Goal: Task Accomplishment & Management: Complete application form

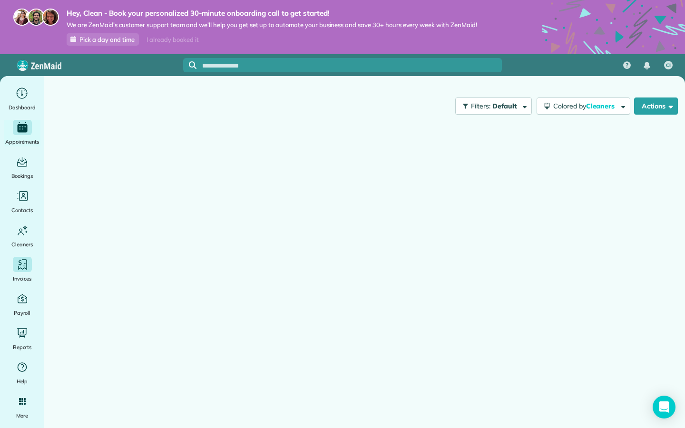
click at [28, 276] on span "Invoices" at bounding box center [22, 279] width 19 height 10
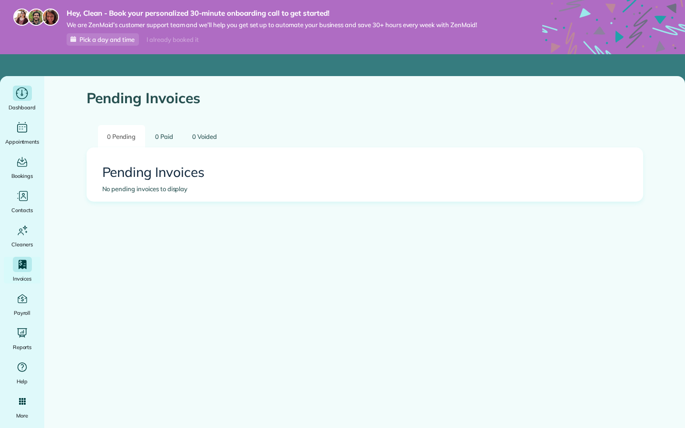
click at [29, 103] on span "Dashboard" at bounding box center [22, 108] width 27 height 10
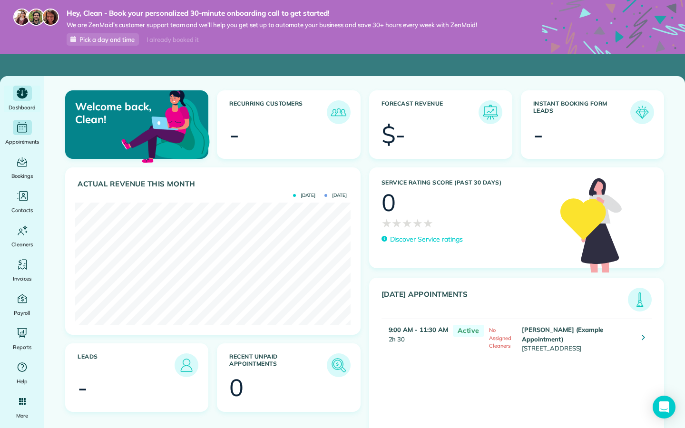
scroll to position [122, 275]
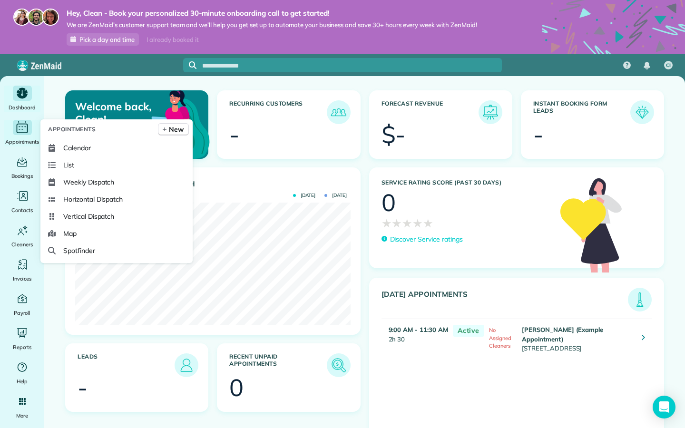
click at [27, 133] on icon "Main" at bounding box center [22, 128] width 15 height 14
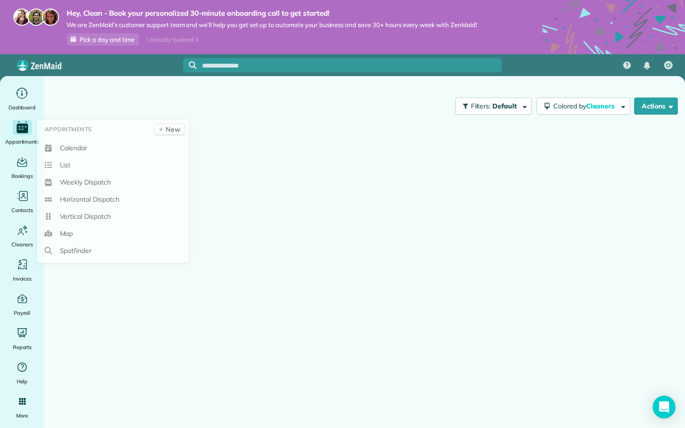
click at [26, 130] on icon "Main" at bounding box center [22, 129] width 11 height 10
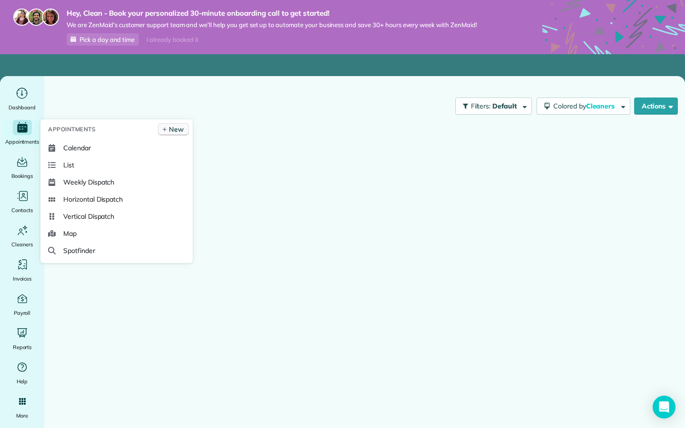
click at [178, 134] on link "New" at bounding box center [173, 129] width 31 height 12
click at [178, 130] on span "New" at bounding box center [176, 130] width 15 height 10
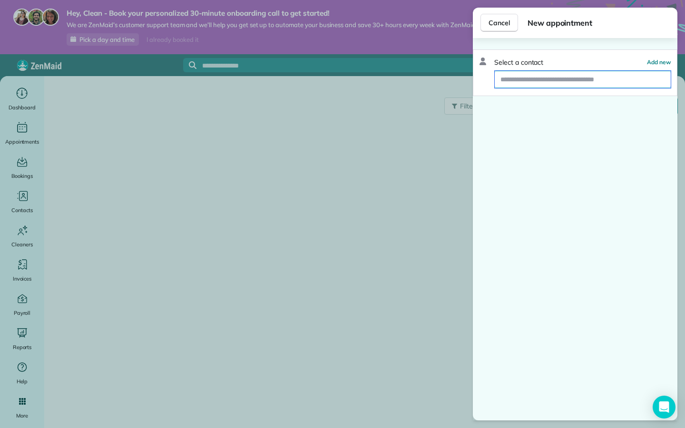
click at [520, 74] on input "text" at bounding box center [583, 79] width 176 height 17
click at [625, 78] on input "text" at bounding box center [583, 79] width 176 height 17
click at [658, 64] on span "Add new" at bounding box center [659, 62] width 24 height 7
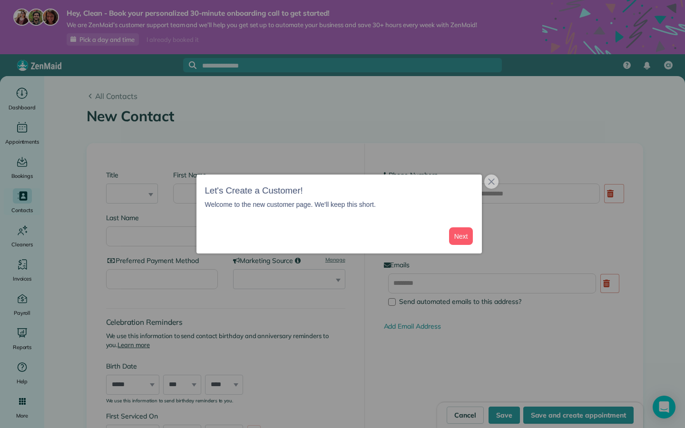
click at [137, 192] on div at bounding box center [342, 214] width 685 height 428
drag, startPoint x: 442, startPoint y: 240, endPoint x: 465, endPoint y: 233, distance: 24.4
click at [442, 241] on div "Next" at bounding box center [421, 236] width 106 height 18
click at [459, 241] on button "Next" at bounding box center [461, 236] width 24 height 18
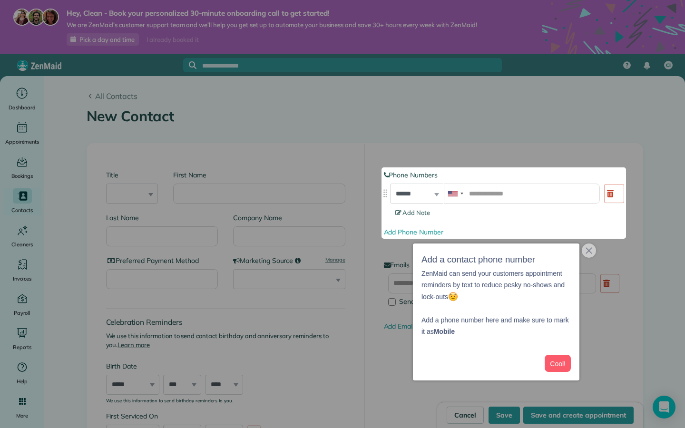
click at [465, 233] on div "Add Phone Number" at bounding box center [504, 232] width 240 height 10
click at [493, 184] on input "tel" at bounding box center [522, 194] width 156 height 20
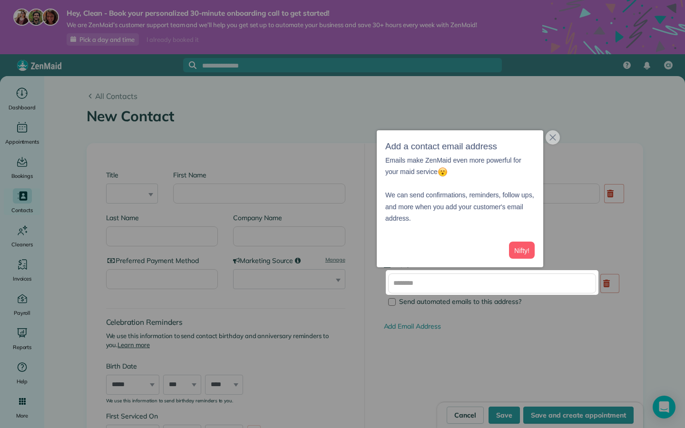
click at [586, 260] on div at bounding box center [342, 135] width 685 height 270
click at [594, 252] on div at bounding box center [342, 135] width 685 height 270
click at [593, 252] on div at bounding box center [342, 135] width 685 height 270
click at [554, 132] on button "close," at bounding box center [553, 137] width 14 height 14
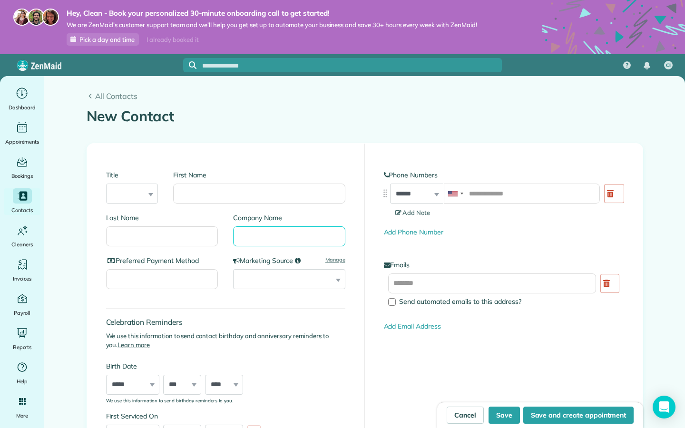
click at [282, 245] on input "Company Name" at bounding box center [289, 236] width 112 height 20
type input "**********"
select select "**********"
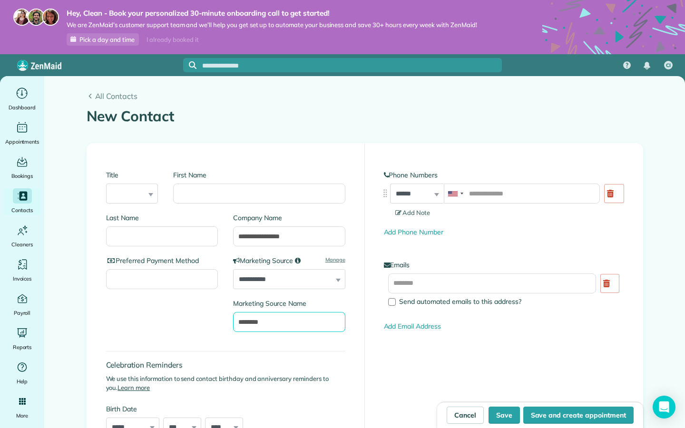
type input "********"
click at [252, 346] on div "Celebration Reminders We use this information to send contact birthday and anni…" at bounding box center [225, 394] width 239 height 105
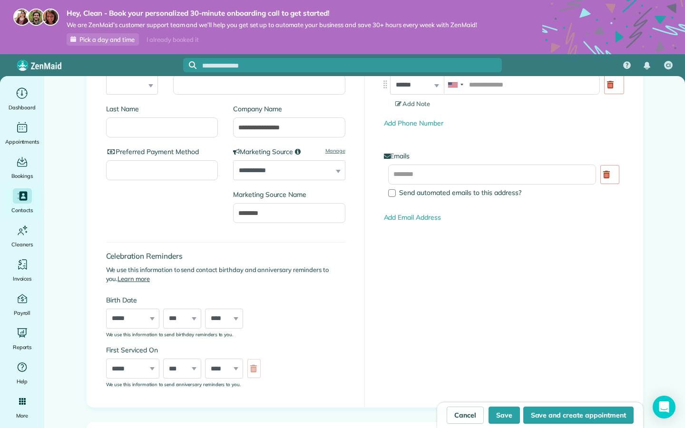
scroll to position [125, 0]
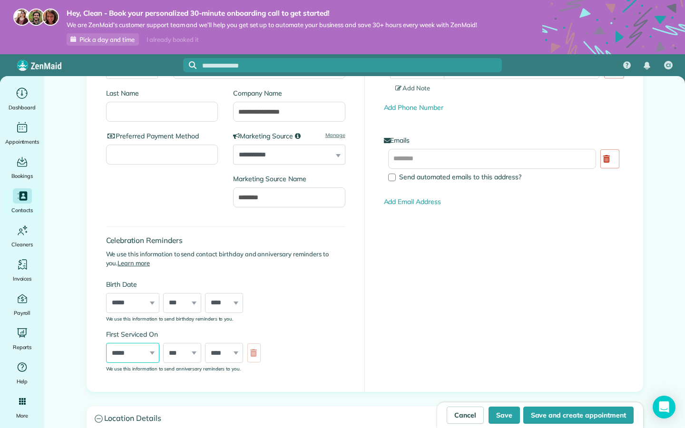
select select "**"
select select "*"
select select "****"
click at [317, 324] on div "Celebration Reminders We use this information to send contact birthday and anni…" at bounding box center [225, 294] width 239 height 155
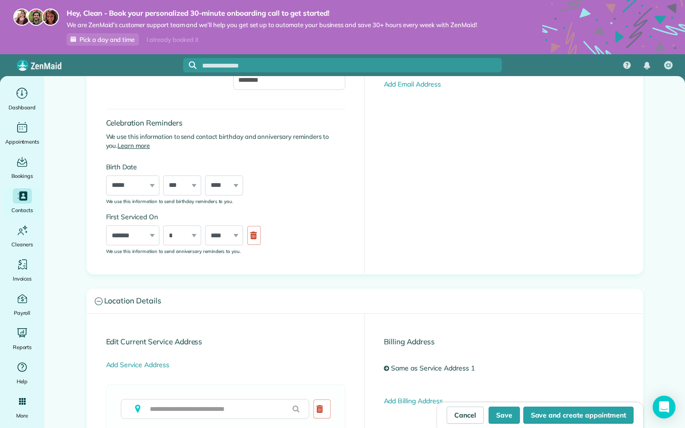
scroll to position [276, 0]
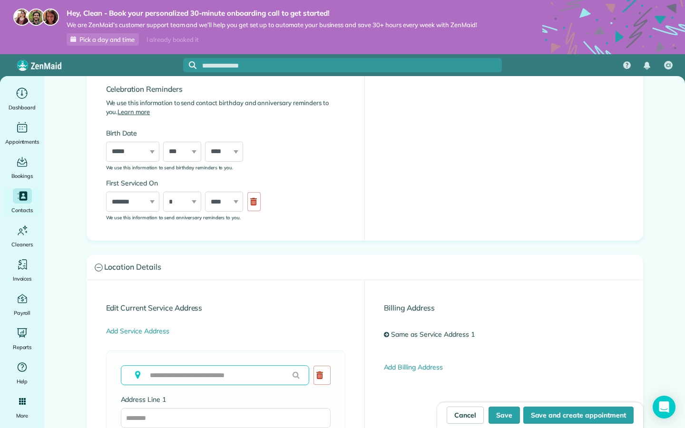
click at [168, 372] on input "text" at bounding box center [215, 375] width 188 height 20
click at [296, 372] on icon at bounding box center [296, 375] width 7 height 8
click at [261, 371] on input "text" at bounding box center [215, 375] width 188 height 20
type input "*"
type input "**********"
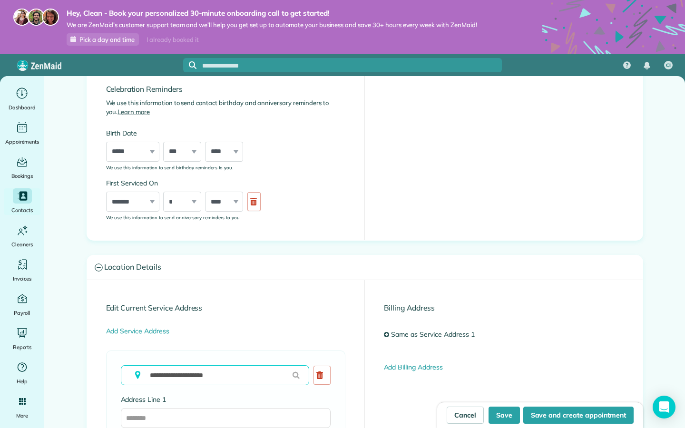
click at [292, 378] on input "**********" at bounding box center [215, 375] width 188 height 20
click at [296, 375] on icon at bounding box center [296, 375] width 7 height 8
click at [296, 373] on icon at bounding box center [296, 375] width 7 height 8
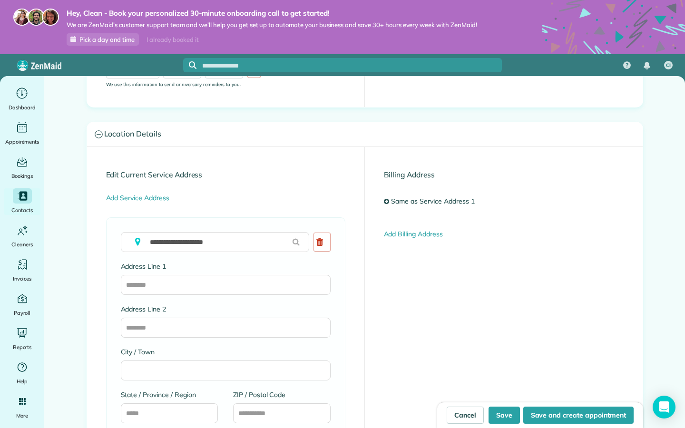
scroll to position [414, 0]
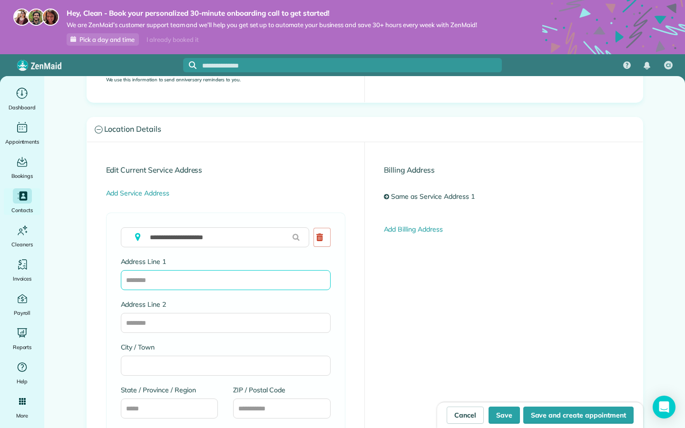
click at [230, 283] on input "Address Line 1" at bounding box center [226, 280] width 210 height 20
click at [242, 230] on input "**********" at bounding box center [215, 237] width 188 height 20
click at [206, 276] on input "Address Line 1" at bounding box center [226, 280] width 210 height 20
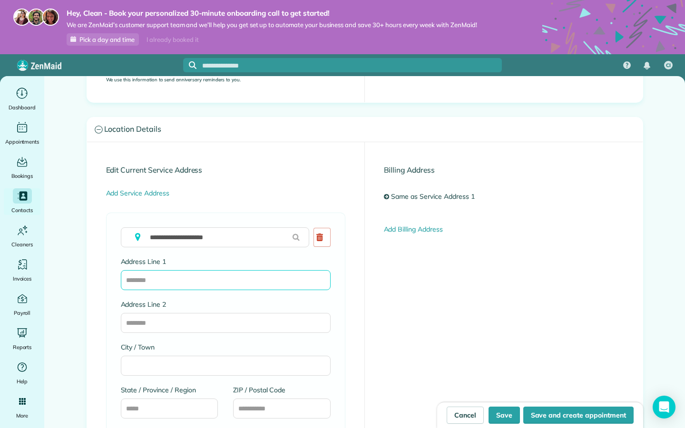
paste input "**********"
type input "**********"
click at [219, 238] on input "**********" at bounding box center [215, 237] width 188 height 20
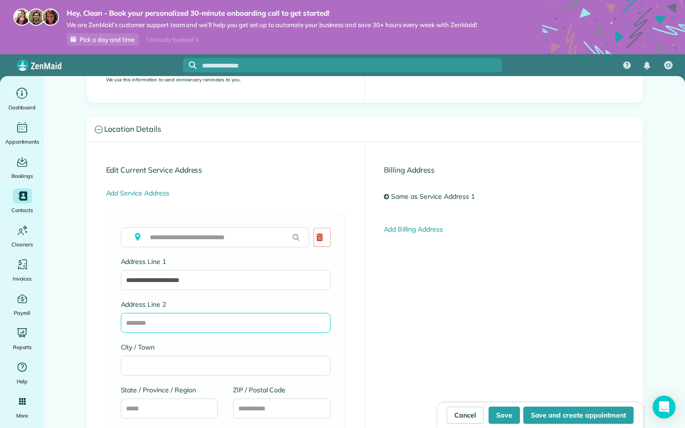
click at [169, 321] on input "Address Line 2" at bounding box center [226, 323] width 210 height 20
click at [161, 351] on div "City / Town" at bounding box center [226, 359] width 210 height 33
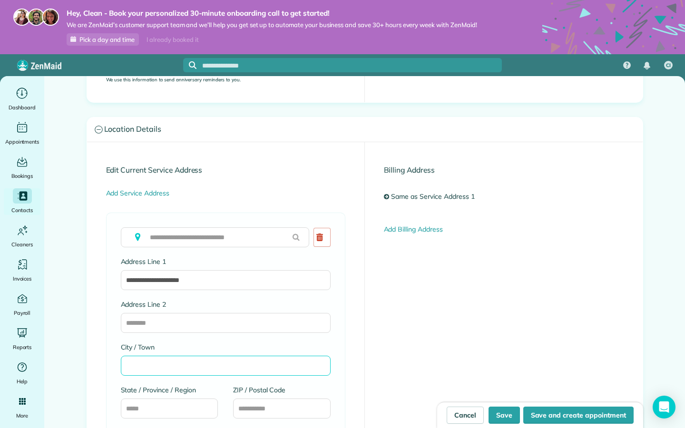
click at [157, 358] on input "City / Town" at bounding box center [226, 366] width 210 height 20
type input "**********"
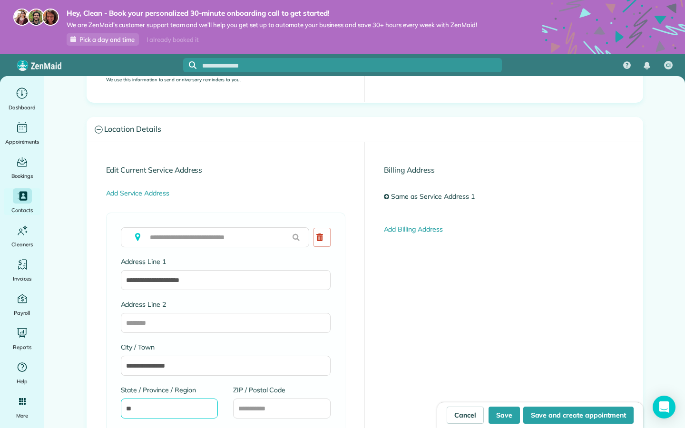
type input "**"
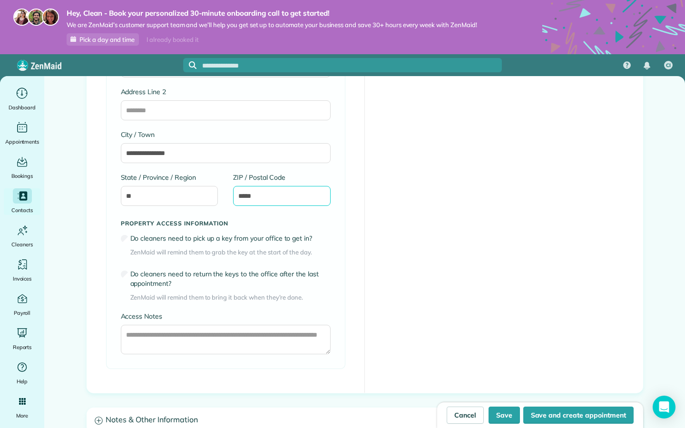
scroll to position [628, 0]
type input "*****"
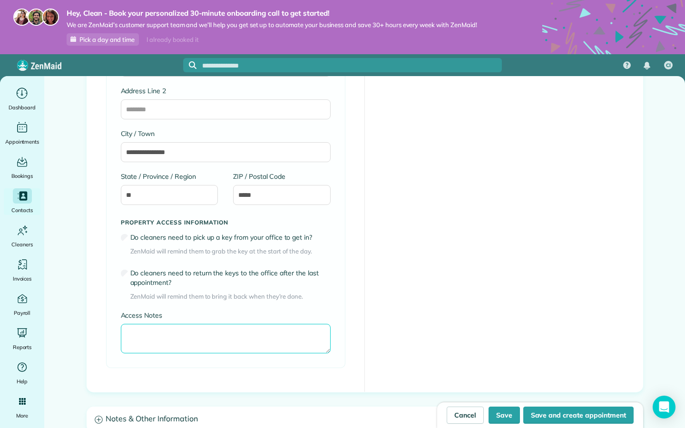
click at [146, 329] on textarea "Access Notes" at bounding box center [226, 338] width 210 height 29
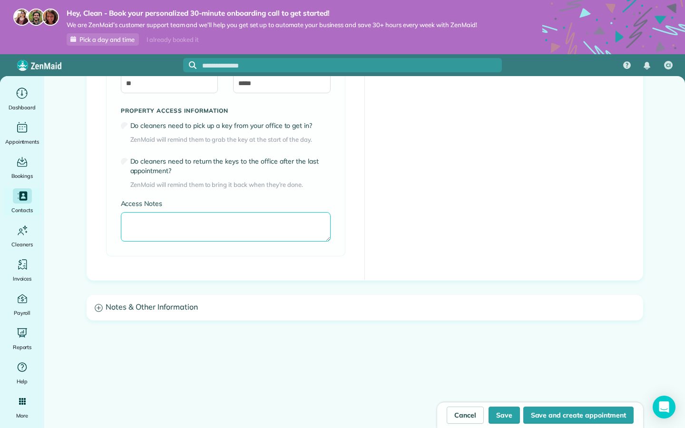
scroll to position [739, 0]
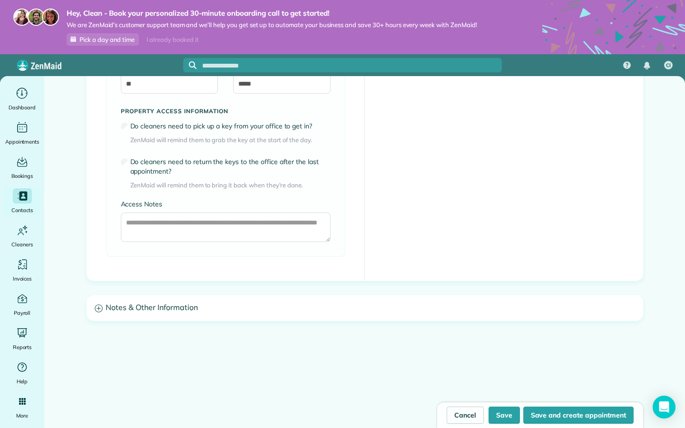
click at [151, 314] on h3 "Notes & Other Information" at bounding box center [365, 308] width 556 height 24
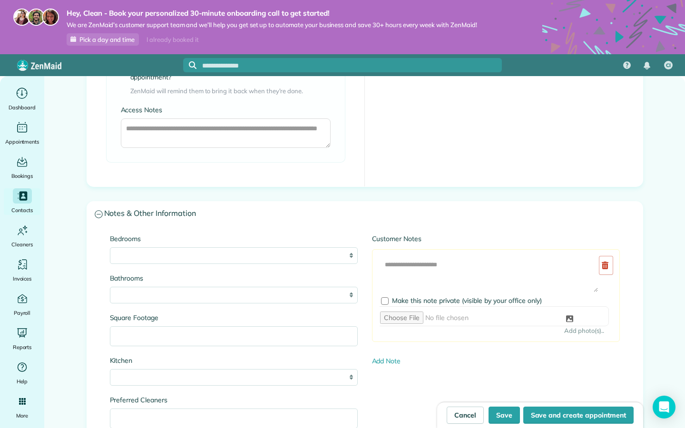
scroll to position [823, 0]
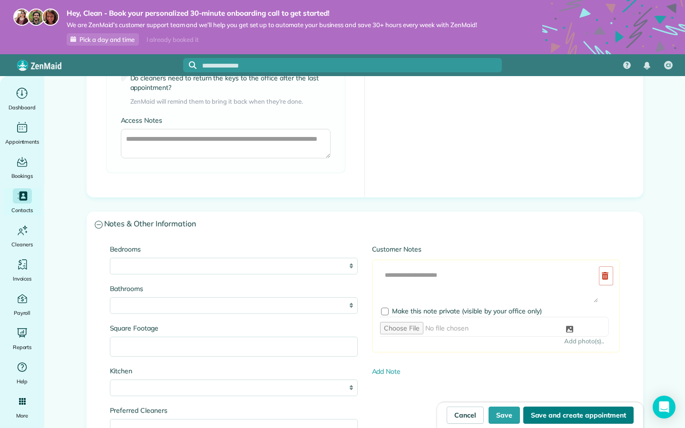
click at [547, 416] on button "Save and create appointment" at bounding box center [578, 415] width 110 height 17
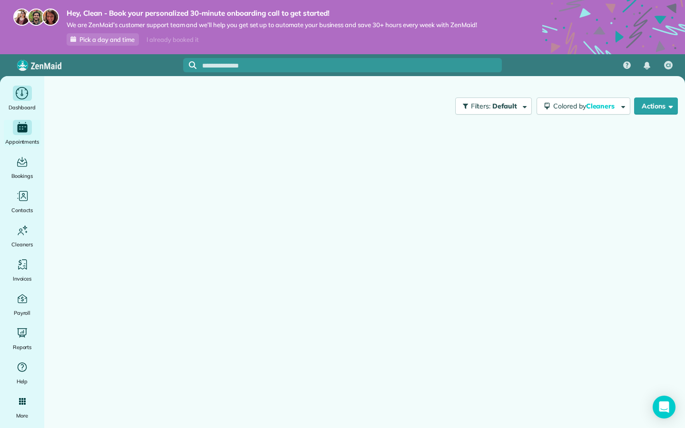
click at [20, 96] on icon "Main" at bounding box center [22, 94] width 15 height 14
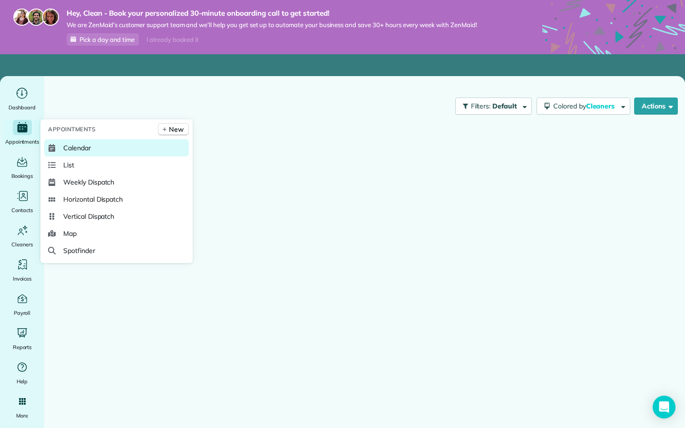
click at [74, 146] on span "Calendar" at bounding box center [77, 148] width 28 height 10
click at [74, 147] on span "Calendar" at bounding box center [77, 148] width 28 height 10
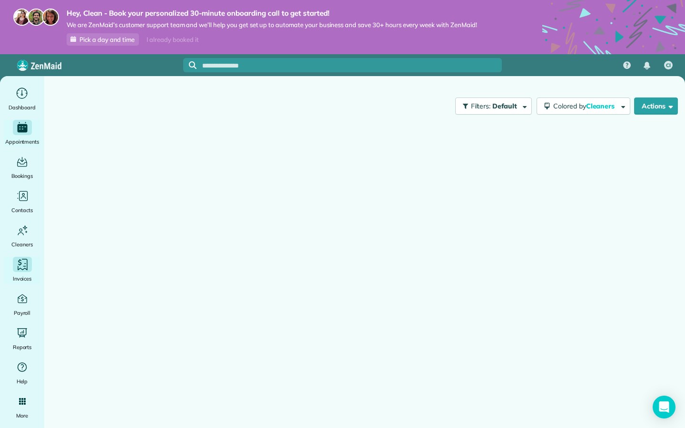
click at [26, 265] on icon "Main" at bounding box center [22, 265] width 14 height 14
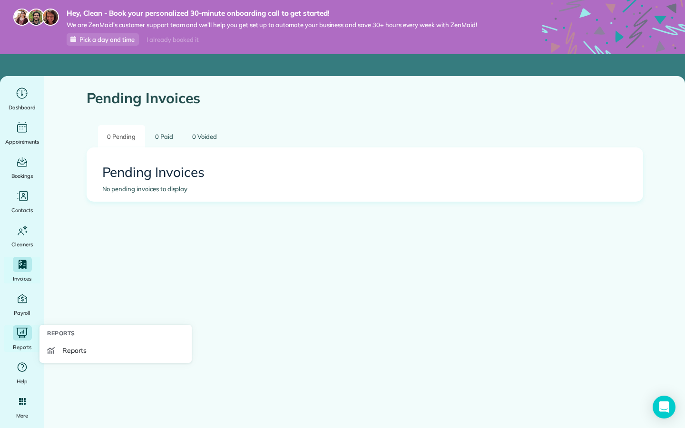
click at [26, 336] on icon "Main" at bounding box center [22, 333] width 14 height 13
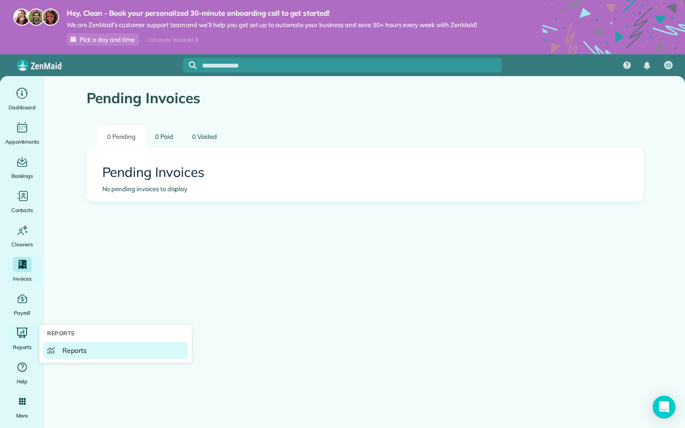
click at [75, 357] on link "Reports" at bounding box center [115, 350] width 145 height 17
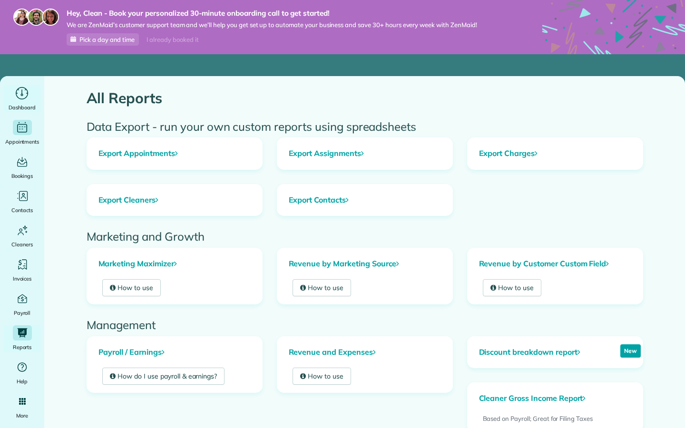
click at [18, 126] on icon "Main" at bounding box center [22, 127] width 13 height 12
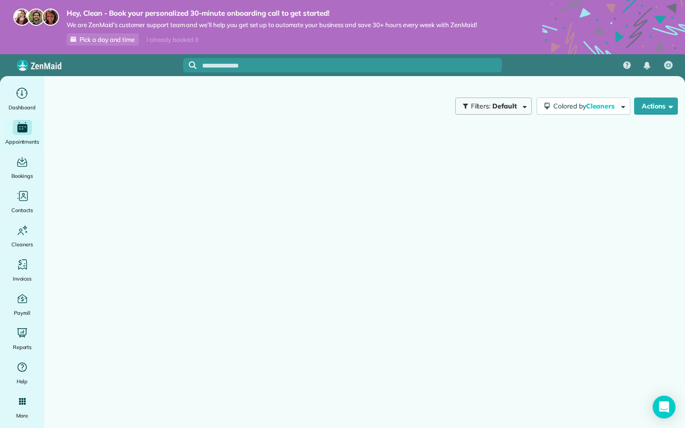
click at [491, 105] on span "Filters: Default" at bounding box center [494, 106] width 49 height 9
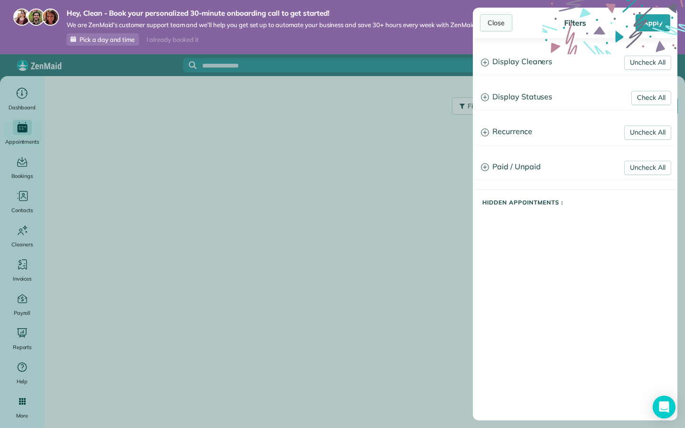
click at [502, 30] on div "Close" at bounding box center [496, 22] width 32 height 17
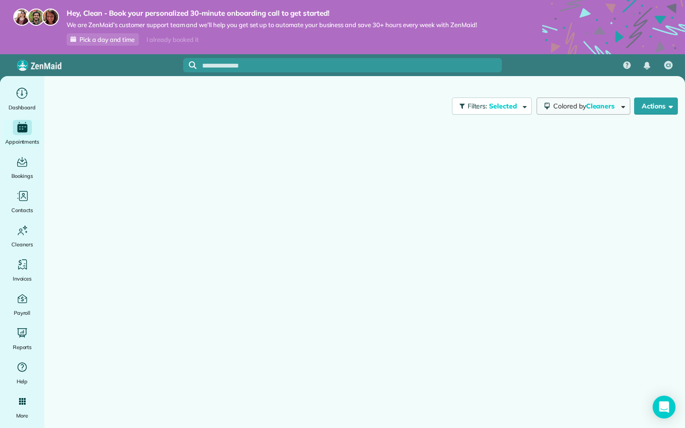
click at [582, 111] on button "Colored by Cleaners" at bounding box center [584, 106] width 94 height 17
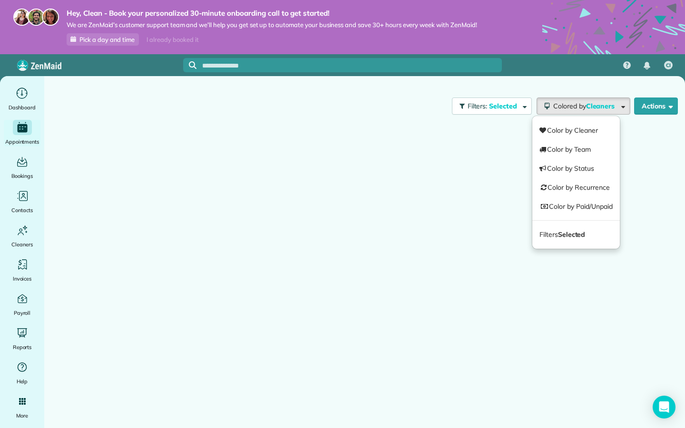
click at [493, 136] on div at bounding box center [364, 279] width 627 height 314
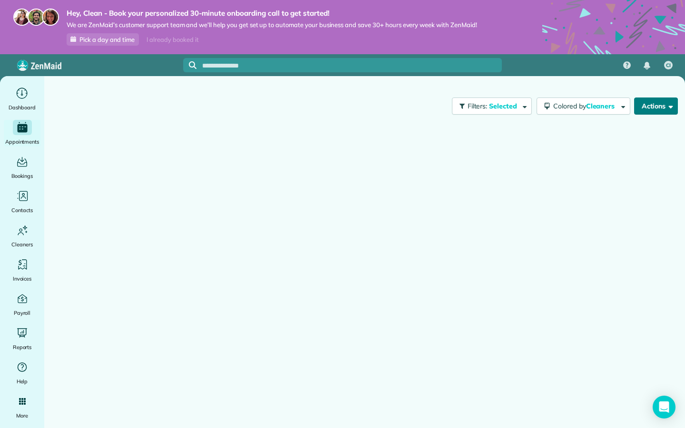
click at [662, 108] on button "Actions" at bounding box center [656, 106] width 44 height 17
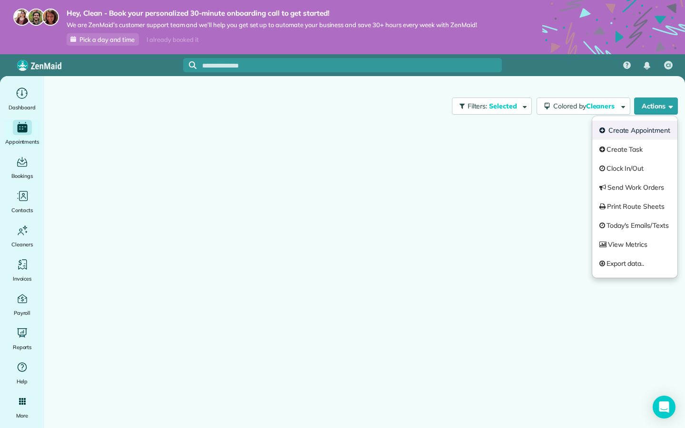
click at [642, 127] on link "Create Appointment" at bounding box center [634, 130] width 85 height 19
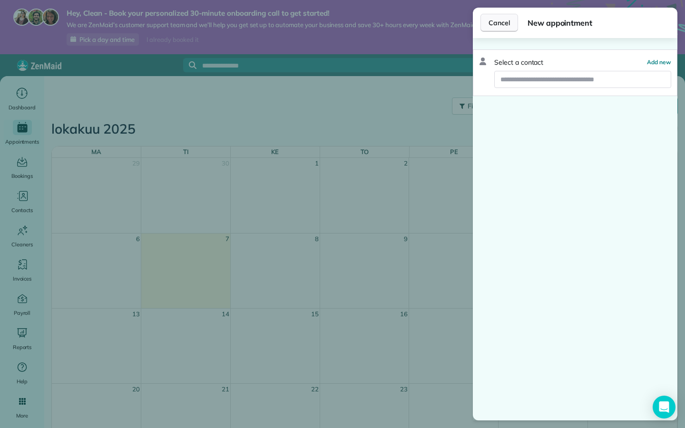
click at [488, 20] on button "Cancel" at bounding box center [500, 23] width 38 height 18
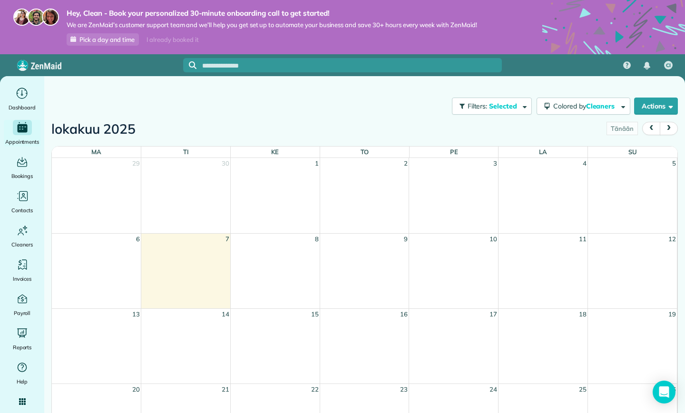
click at [528, 158] on td "29 30 1 2 3 4 5 6 7 8 9 10 11 12 13 14 15 16 17 18 19 20 21 22 23 24 25 26 27 2…" at bounding box center [365, 384] width 626 height 452
click at [537, 149] on th "la" at bounding box center [543, 152] width 89 height 11
click at [651, 108] on button "Actions" at bounding box center [656, 106] width 44 height 17
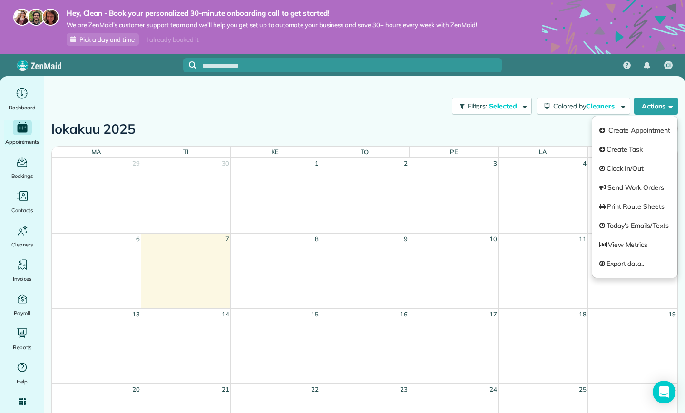
click at [545, 122] on div "lokakuu 2025 Tänään" at bounding box center [364, 131] width 627 height 18
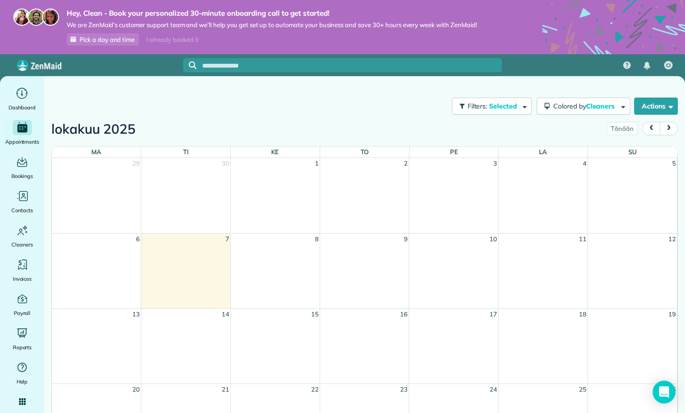
click at [473, 182] on td at bounding box center [453, 195] width 89 height 75
click at [459, 187] on td at bounding box center [453, 195] width 89 height 75
click at [419, 272] on td at bounding box center [453, 271] width 89 height 75
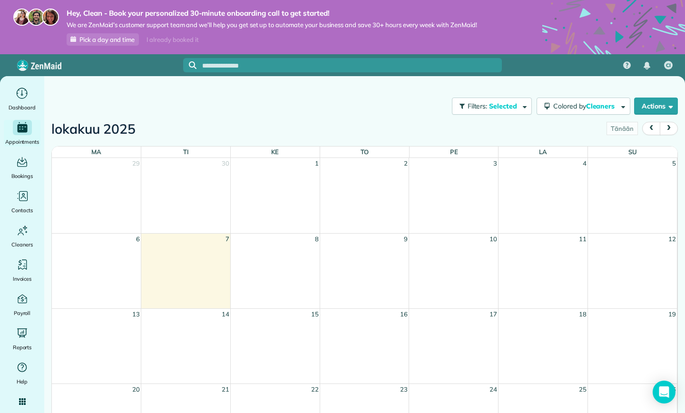
click at [439, 196] on td at bounding box center [453, 195] width 89 height 75
click at [644, 108] on button "Actions" at bounding box center [656, 106] width 44 height 17
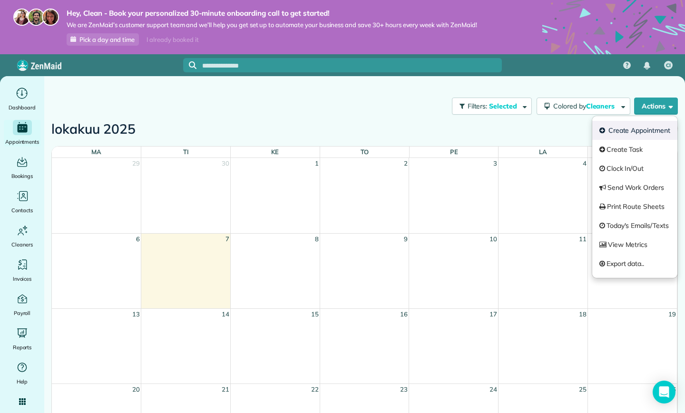
click at [632, 128] on link "Create Appointment" at bounding box center [634, 130] width 85 height 19
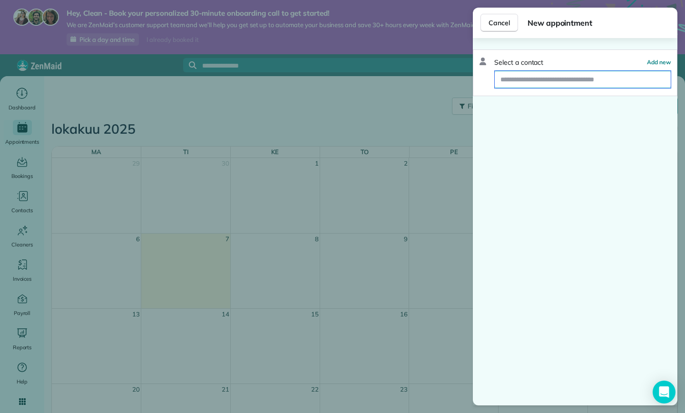
click at [572, 80] on input "text" at bounding box center [583, 79] width 176 height 17
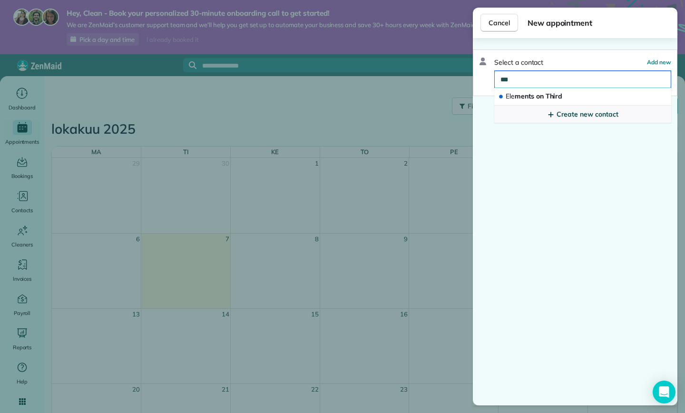
type input "***"
click at [557, 106] on link "Create new contact" at bounding box center [582, 114] width 177 height 17
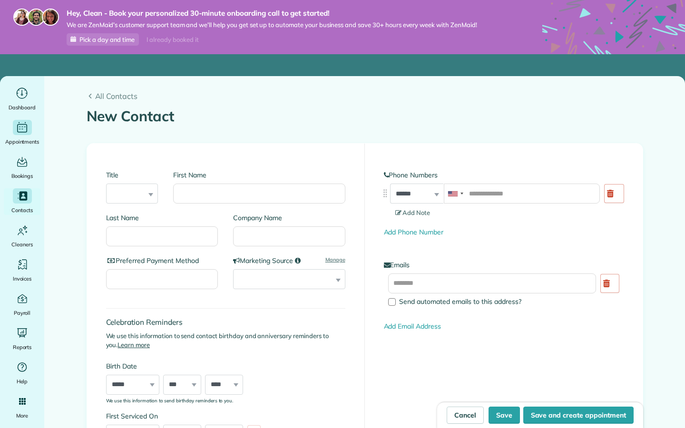
click at [20, 141] on span "Appointments" at bounding box center [22, 142] width 34 height 10
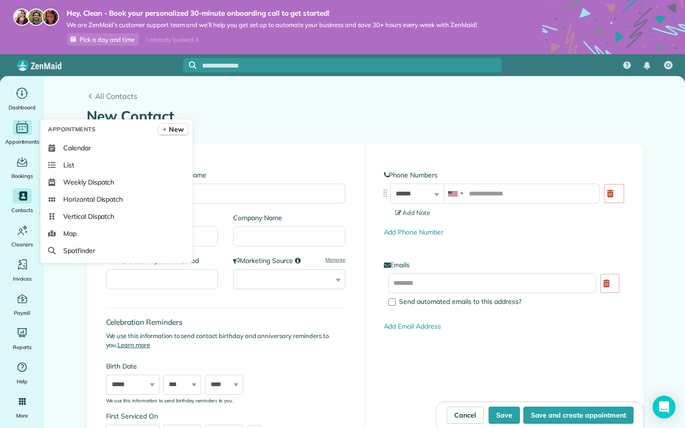
click at [20, 141] on span "Appointments" at bounding box center [22, 142] width 34 height 10
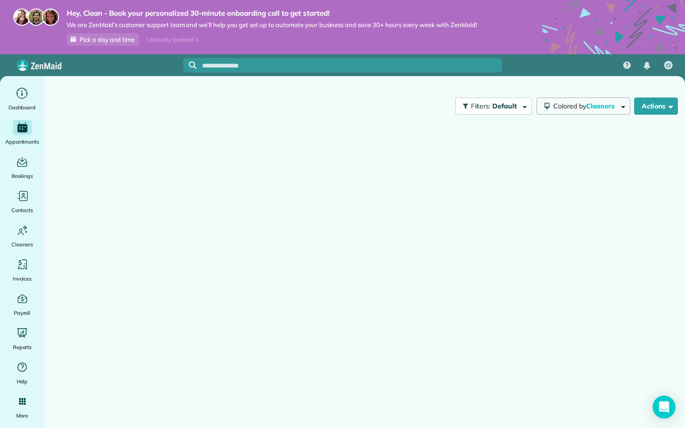
click at [564, 106] on span "Colored by Cleaners" at bounding box center [585, 106] width 65 height 9
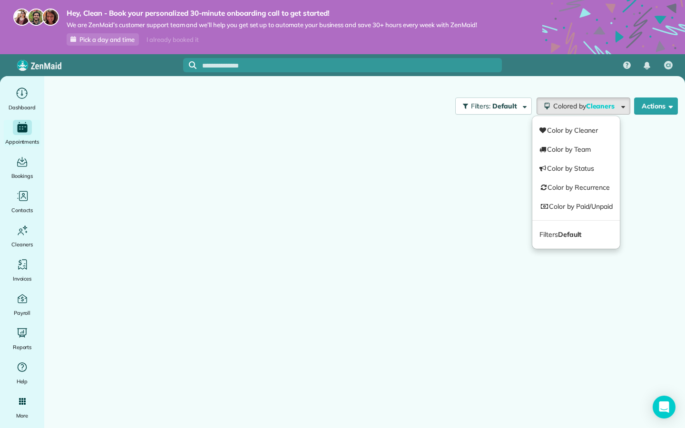
click at [447, 247] on div at bounding box center [364, 279] width 627 height 314
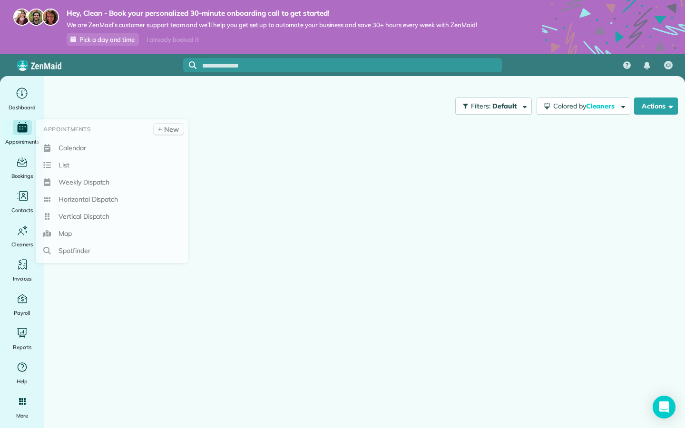
click at [25, 128] on icon "Main" at bounding box center [22, 128] width 10 height 9
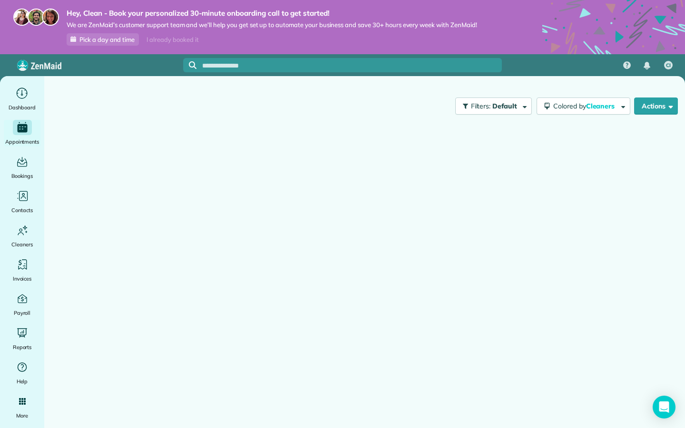
click at [417, 347] on div at bounding box center [364, 279] width 627 height 314
click at [660, 405] on icon "Open Intercom Messenger" at bounding box center [663, 407] width 11 height 12
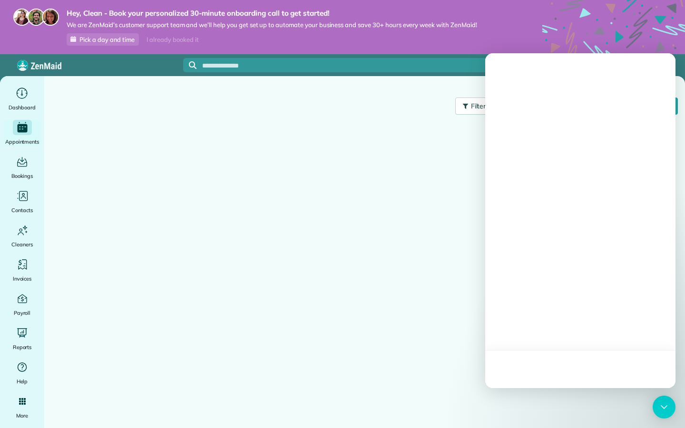
click at [311, 276] on div at bounding box center [364, 279] width 627 height 314
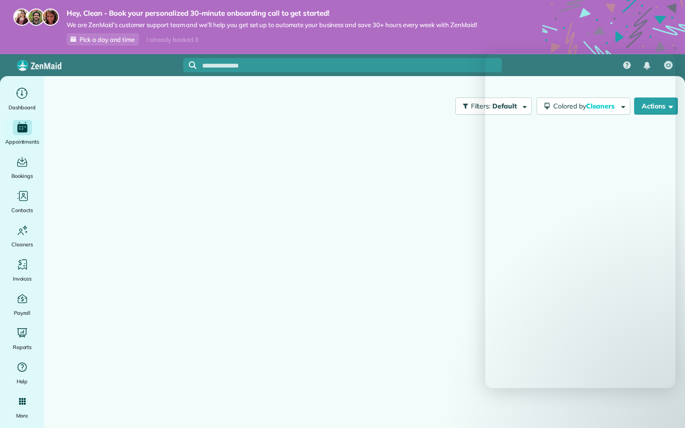
click at [148, 41] on div "Hey, Clean - Book your personalized 30-minute onboarding call to get started! W…" at bounding box center [342, 214] width 685 height 428
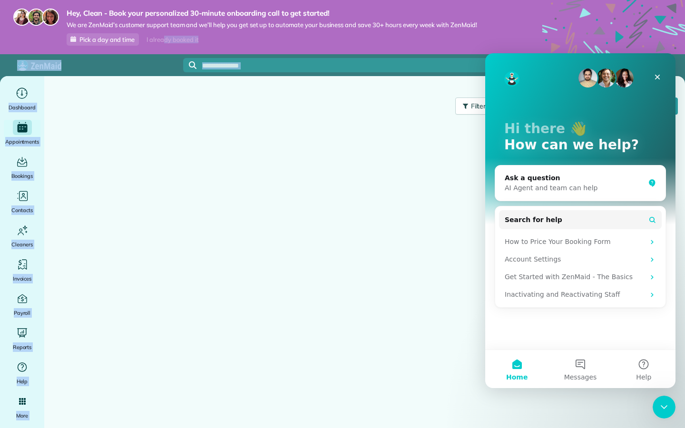
click at [126, 36] on span "Pick a day and time" at bounding box center [106, 40] width 55 height 8
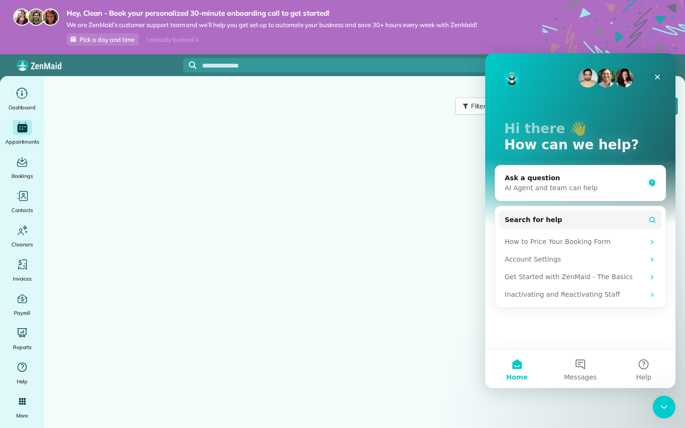
click at [443, 130] on div at bounding box center [364, 279] width 627 height 314
click at [660, 77] on icon "Close" at bounding box center [658, 77] width 8 height 8
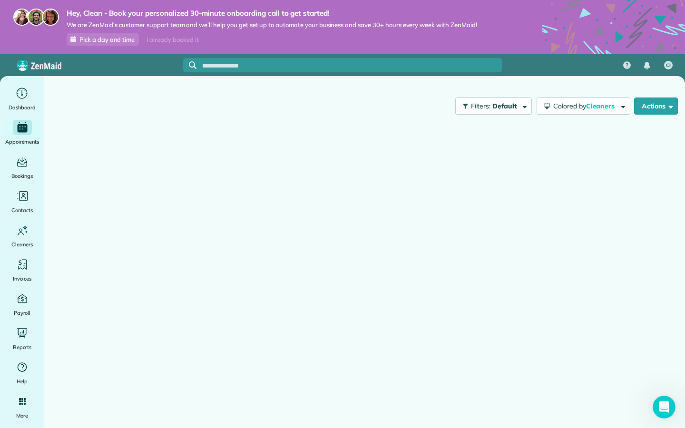
click at [90, 39] on span "Pick a day and time" at bounding box center [106, 40] width 55 height 8
